Goal: Transaction & Acquisition: Purchase product/service

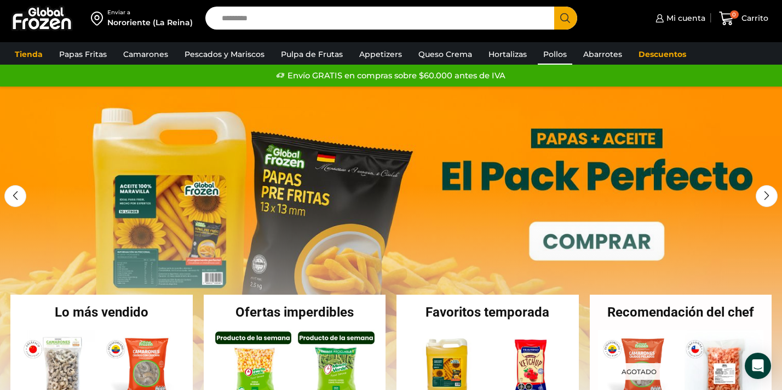
click at [548, 51] on link "Pollos" at bounding box center [555, 54] width 34 height 21
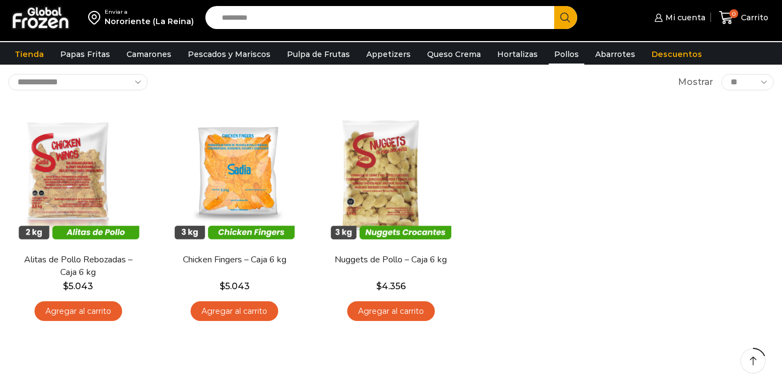
scroll to position [61, 0]
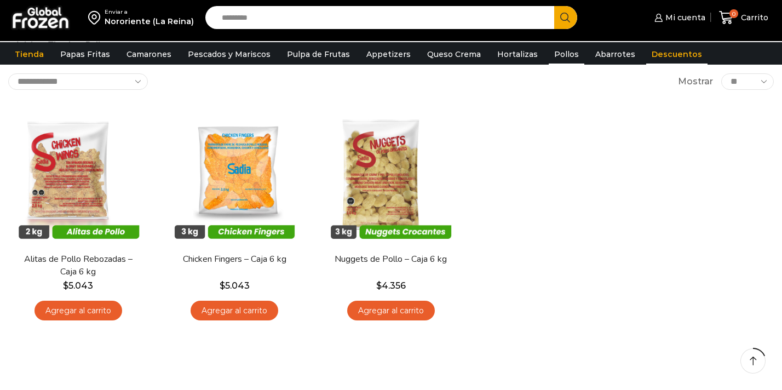
click at [656, 57] on link "Descuentos" at bounding box center [676, 54] width 61 height 21
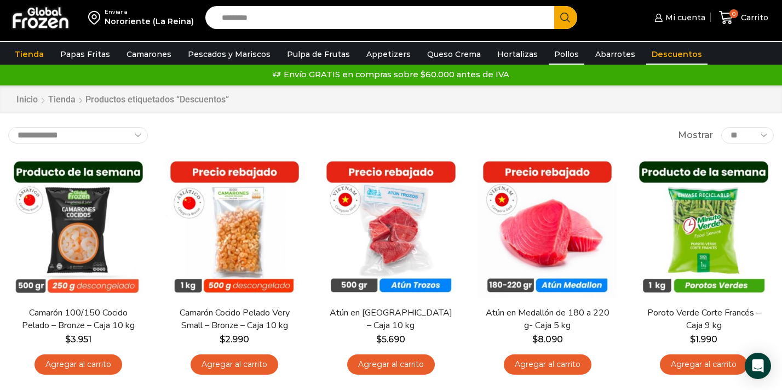
click at [553, 53] on link "Pollos" at bounding box center [567, 54] width 36 height 21
